Goal: Task Accomplishment & Management: Complete application form

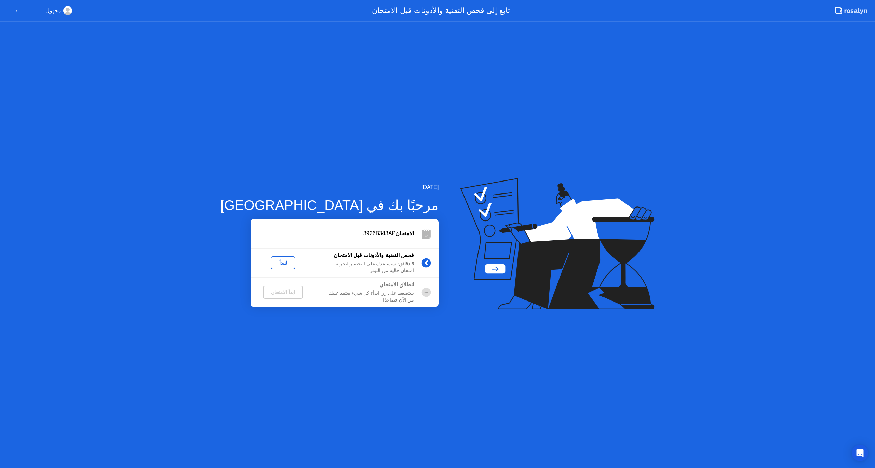
click at [273, 267] on button "لنبدأ" at bounding box center [283, 262] width 25 height 13
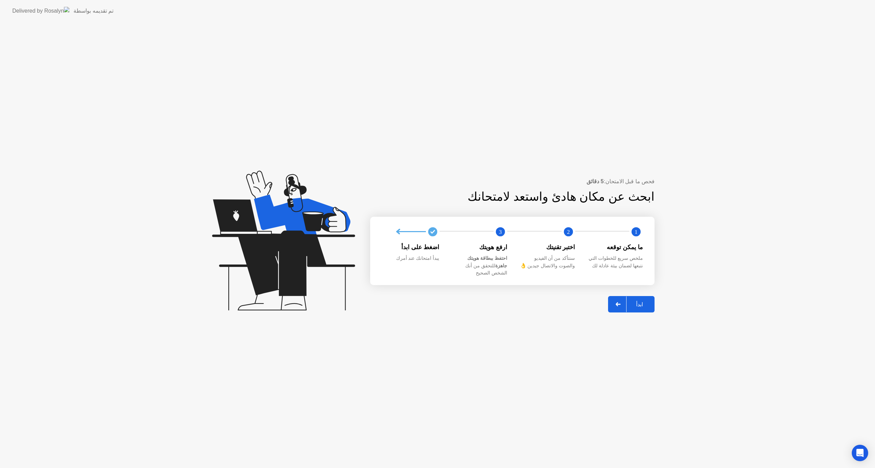
click at [644, 306] on button "ابدأ" at bounding box center [631, 304] width 46 height 16
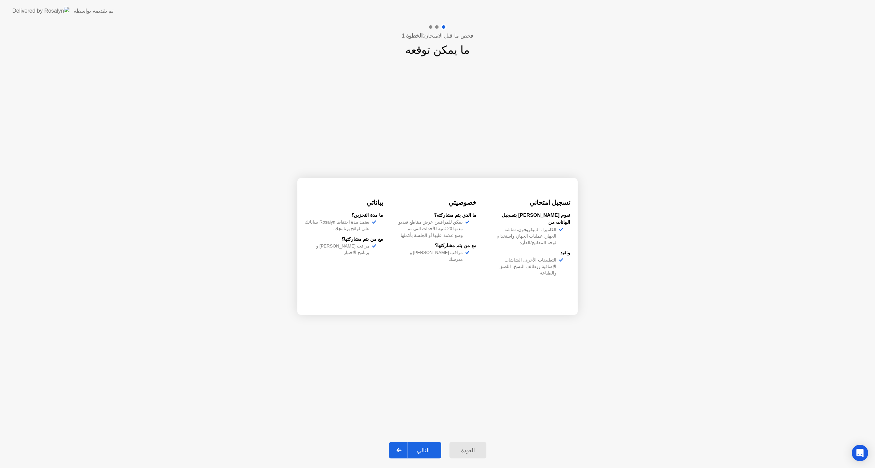
click at [423, 447] on div "التالي" at bounding box center [423, 450] width 32 height 6
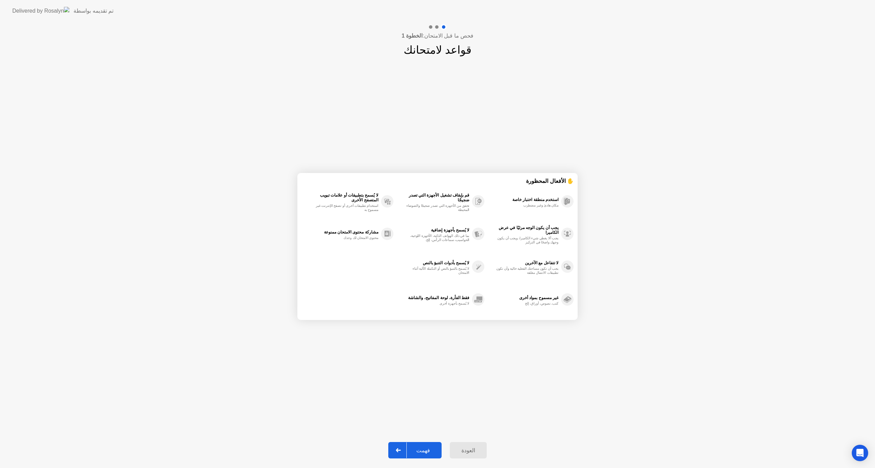
click at [423, 447] on div "فهمت" at bounding box center [423, 450] width 33 height 6
select select "**********"
select select "*******"
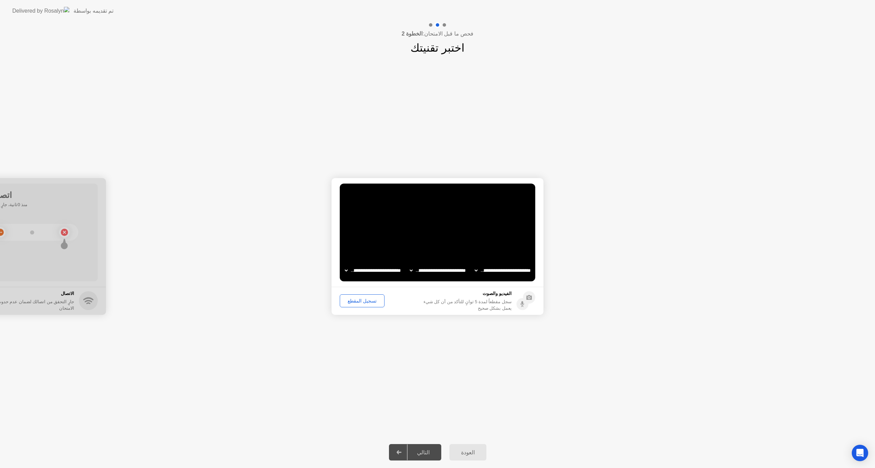
click at [423, 454] on div "التالي" at bounding box center [423, 452] width 32 height 6
click at [362, 304] on div "تسجيل المقطع" at bounding box center [362, 300] width 40 height 5
click at [417, 450] on div "التالي" at bounding box center [423, 452] width 32 height 6
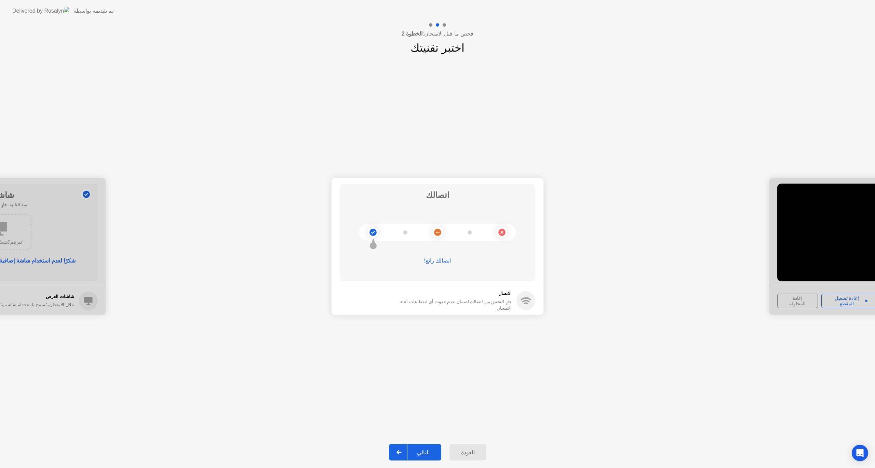
click at [424, 447] on button "التالي" at bounding box center [415, 452] width 52 height 16
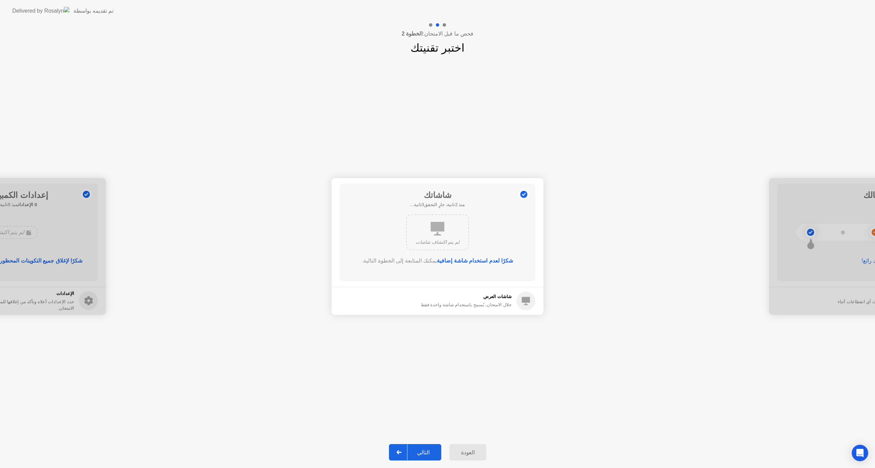
click at [426, 449] on div "التالي" at bounding box center [423, 452] width 32 height 6
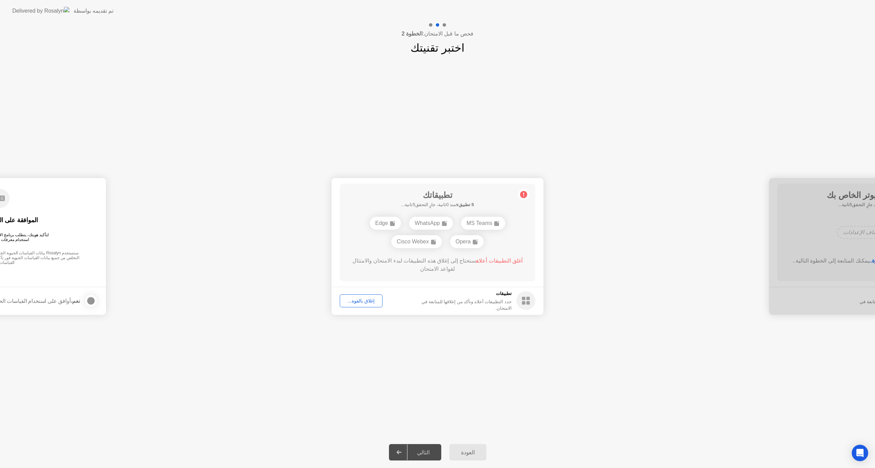
click at [359, 308] on footer "تطبيقات حدد التطبيقات أعلاه وتأكد من إغلاقها للمتابعة في الامتحان. إغلاق بالقوة…" at bounding box center [438, 301] width 212 height 28
click at [358, 300] on div "إغلاق بالقوة..." at bounding box center [361, 300] width 38 height 5
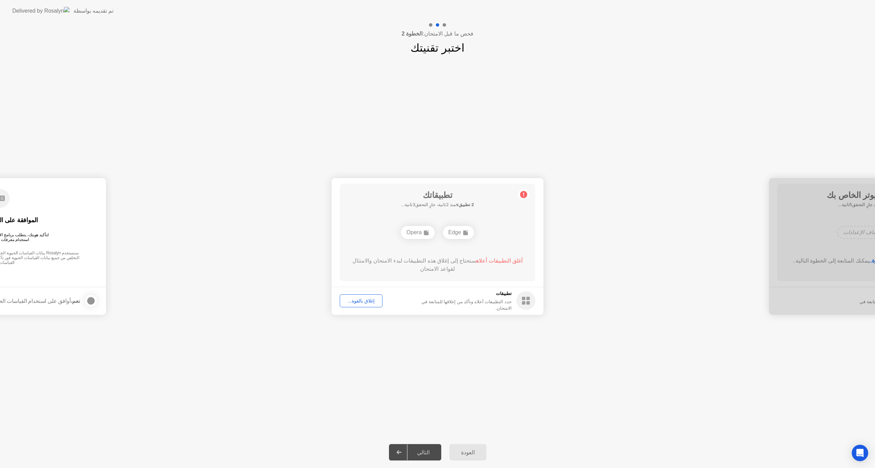
click at [361, 299] on div "إغلاق بالقوة..." at bounding box center [361, 300] width 38 height 5
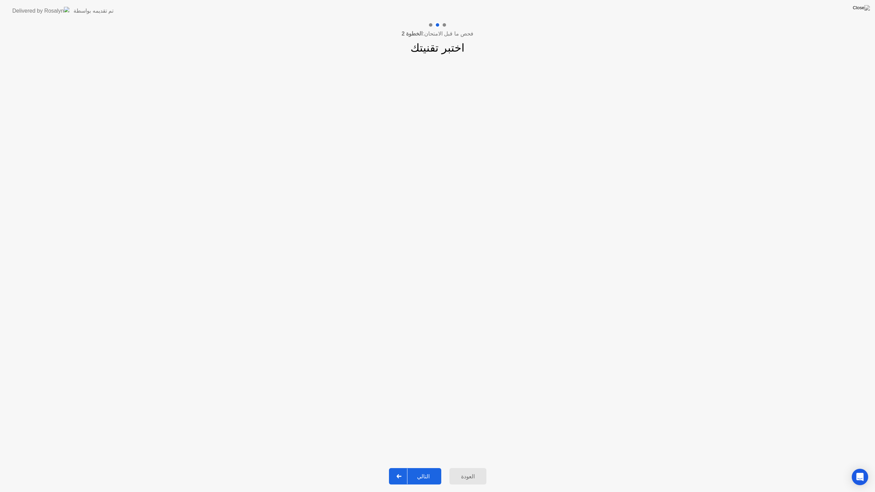
click at [435, 468] on button "التالي" at bounding box center [415, 476] width 52 height 16
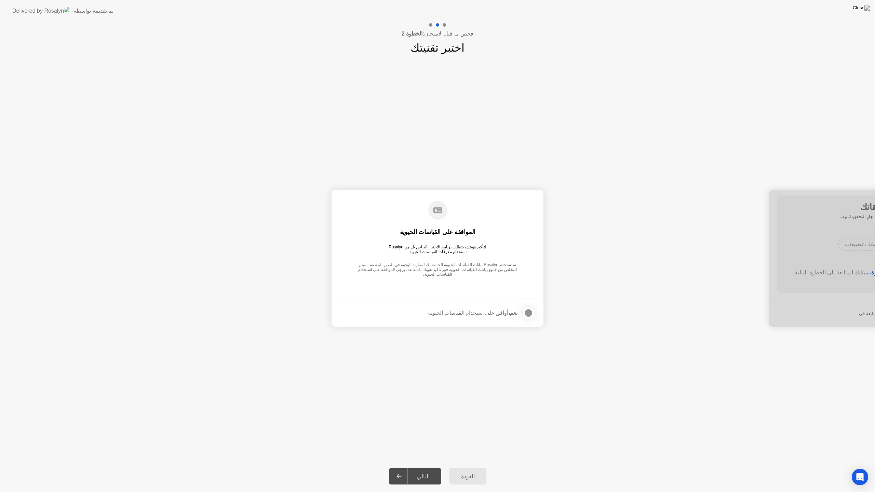
click at [432, 468] on div "التالي" at bounding box center [423, 476] width 32 height 6
drag, startPoint x: 527, startPoint y: 315, endPoint x: 520, endPoint y: 320, distance: 8.6
click at [527, 315] on div at bounding box center [528, 313] width 8 height 8
click at [407, 468] on div at bounding box center [399, 477] width 16 height 16
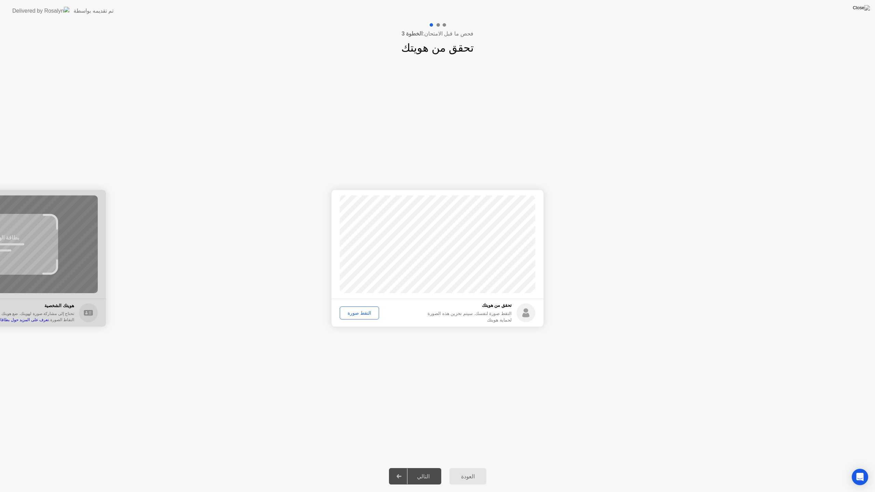
click at [363, 310] on div "التقط صورة" at bounding box center [359, 312] width 35 height 5
click at [417, 468] on div "التالي" at bounding box center [423, 476] width 32 height 6
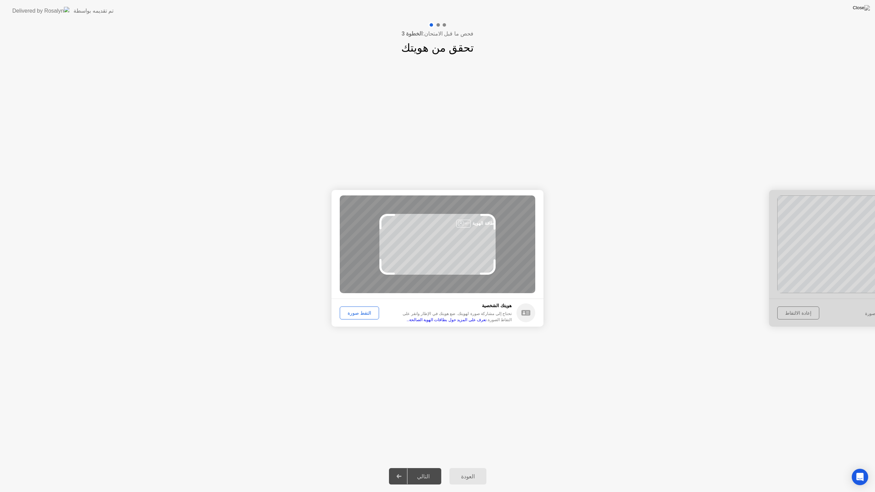
click at [359, 309] on button "التقط صورة" at bounding box center [359, 313] width 39 height 13
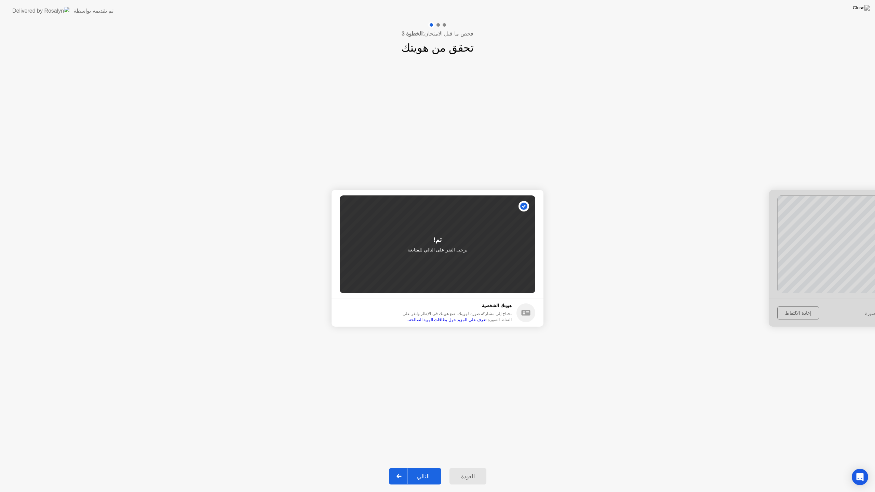
click at [419, 468] on div "التالي" at bounding box center [423, 476] width 32 height 6
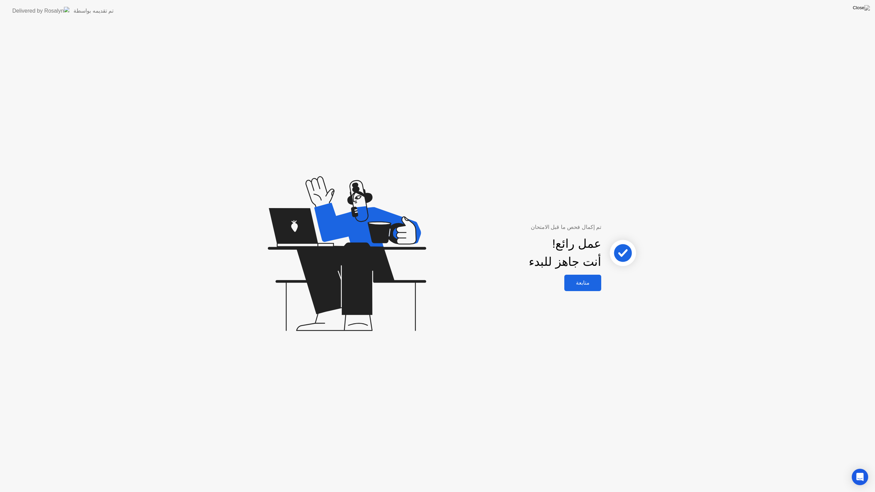
click at [580, 277] on button "متابعة" at bounding box center [582, 283] width 37 height 16
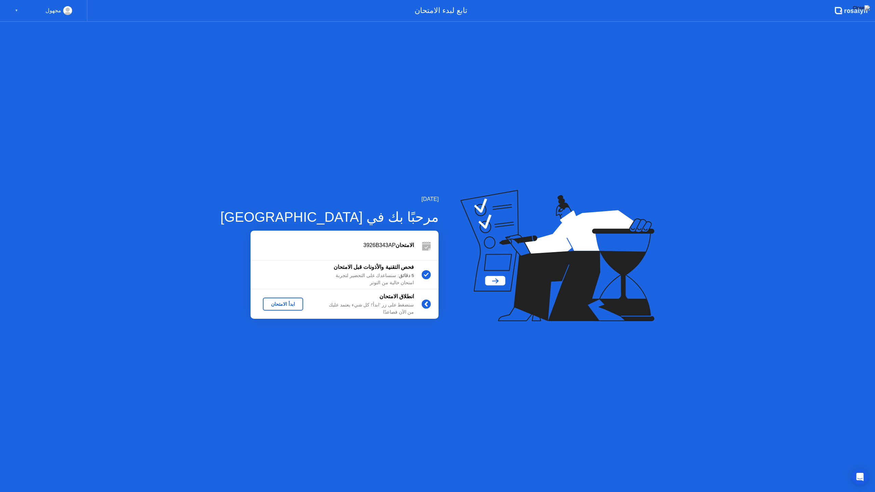
click at [274, 309] on button "ابدأ الامتحان" at bounding box center [283, 304] width 40 height 13
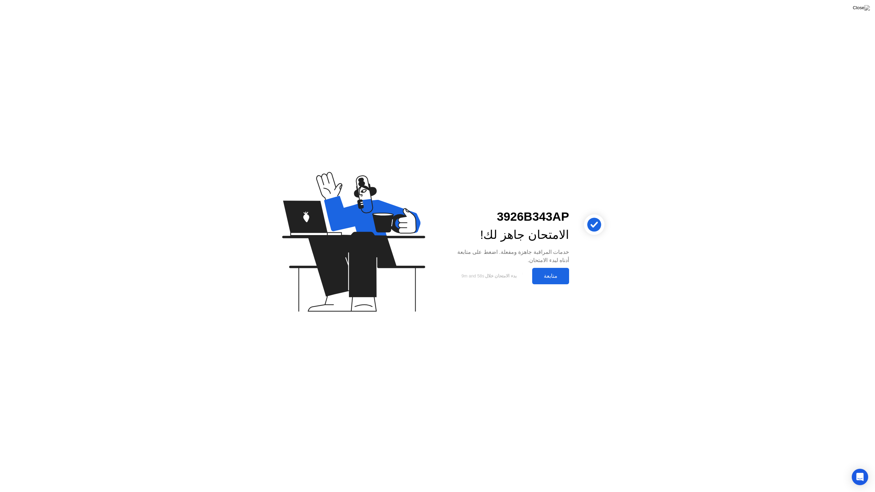
click at [551, 273] on div "متابعة" at bounding box center [550, 276] width 33 height 6
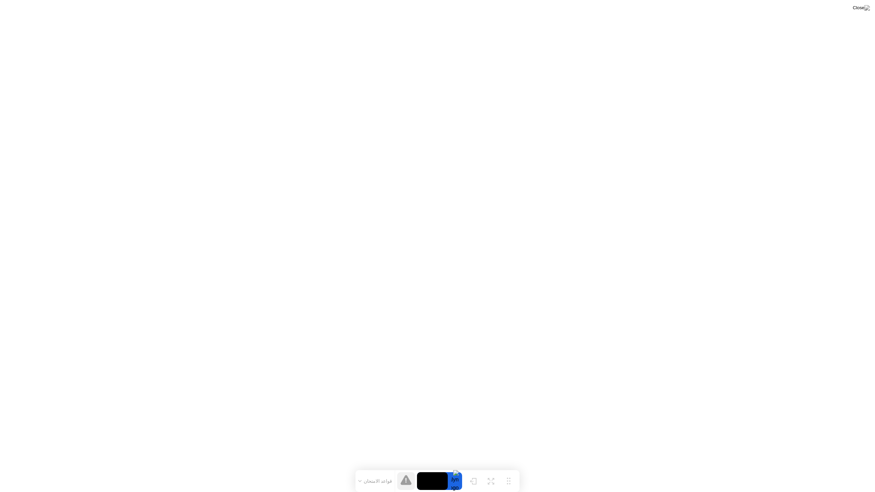
click at [376, 468] on button "قواعد الامتحان" at bounding box center [375, 481] width 38 height 6
